Goal: Information Seeking & Learning: Learn about a topic

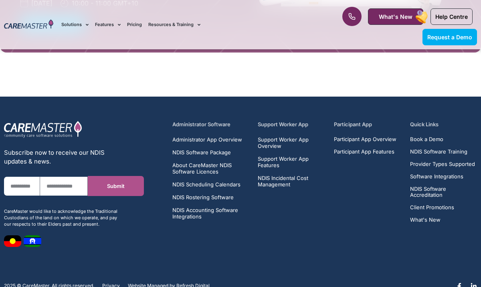
scroll to position [3173, 0]
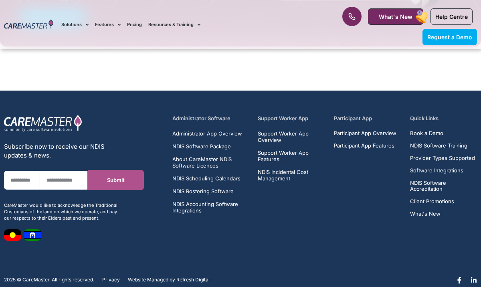
click at [432, 143] on span "NDIS Software Training" at bounding box center [438, 146] width 57 height 6
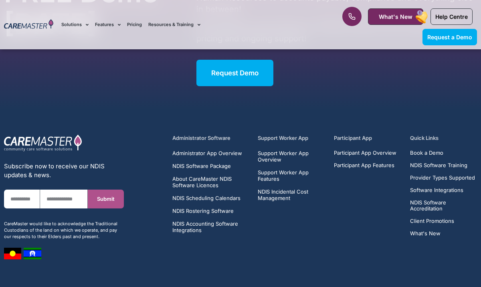
scroll to position [2317, 0]
